Goal: Information Seeking & Learning: Learn about a topic

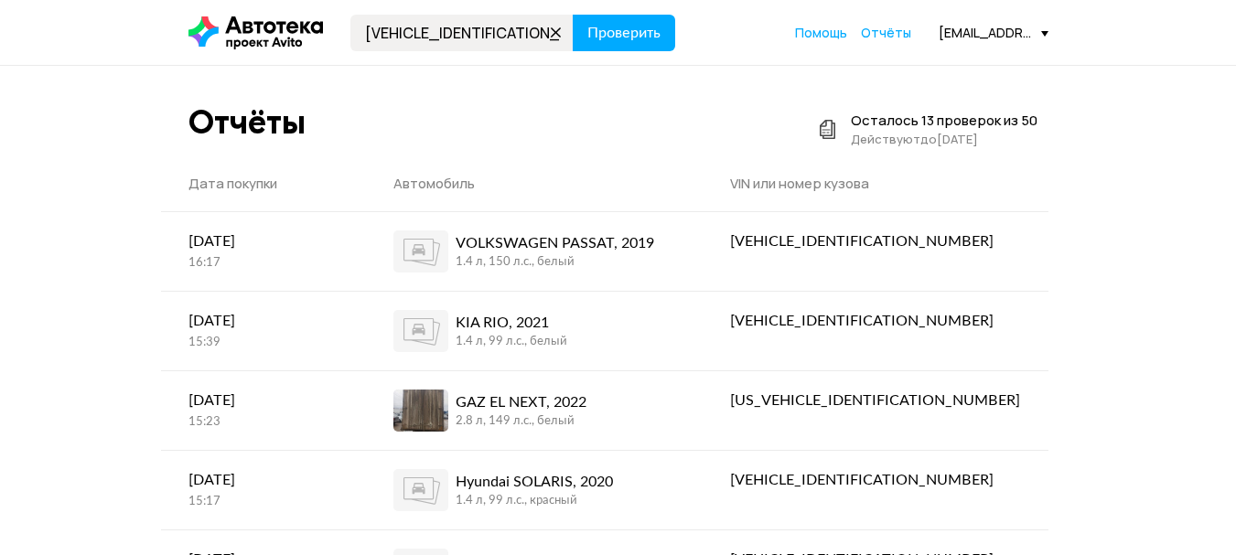
type input "[VEHICLE_IDENTIFICATION_NUMBER]"
drag, startPoint x: 0, startPoint y: 0, endPoint x: 647, endPoint y: 37, distance: 647.8
click at [647, 37] on span "Проверить" at bounding box center [623, 33] width 73 height 15
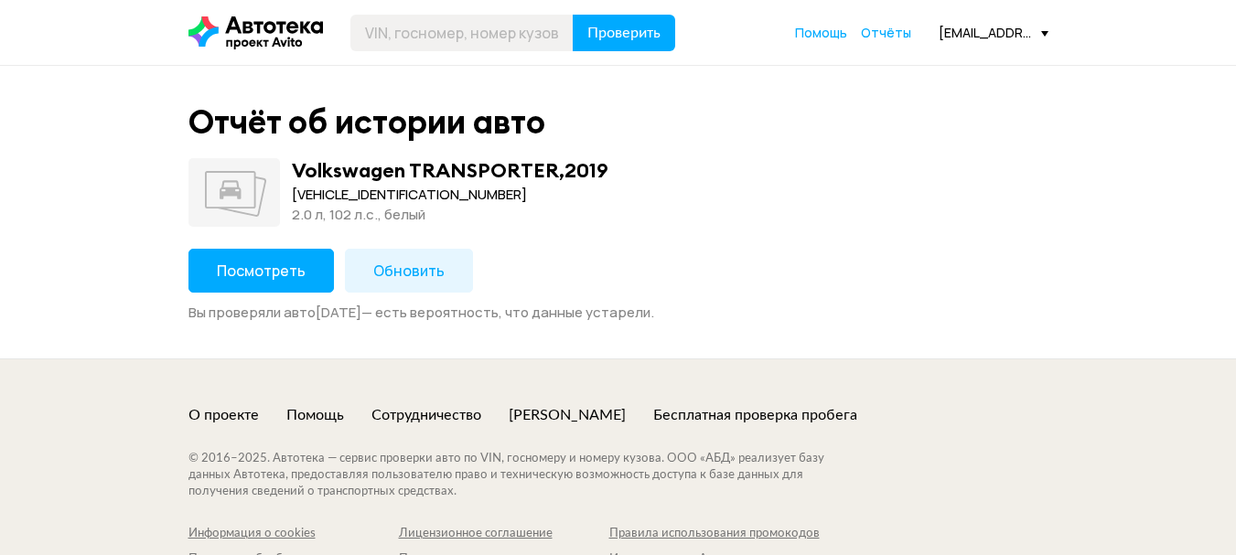
click at [249, 253] on button "Посмотреть" at bounding box center [260, 271] width 145 height 44
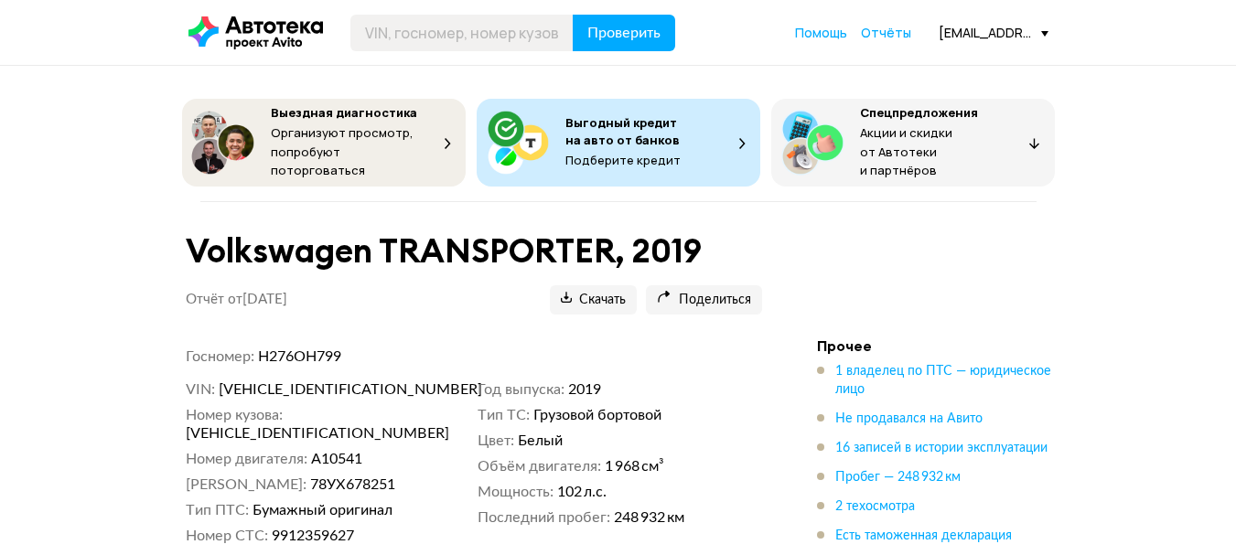
click at [764, 287] on div "Volkswagen TRANSPORTER, 2019 Отчёт от [DATE] Ccылка на отчёт скопирована Скачат…" at bounding box center [474, 280] width 620 height 113
click at [748, 292] on span "Поделиться" at bounding box center [704, 300] width 94 height 17
drag, startPoint x: 676, startPoint y: 409, endPoint x: 535, endPoint y: 403, distance: 141.0
click at [535, 406] on dd "Грузовой бортовой" at bounding box center [647, 415] width 229 height 18
copy span "Грузовой бортовой"
